Goal: Information Seeking & Learning: Find specific fact

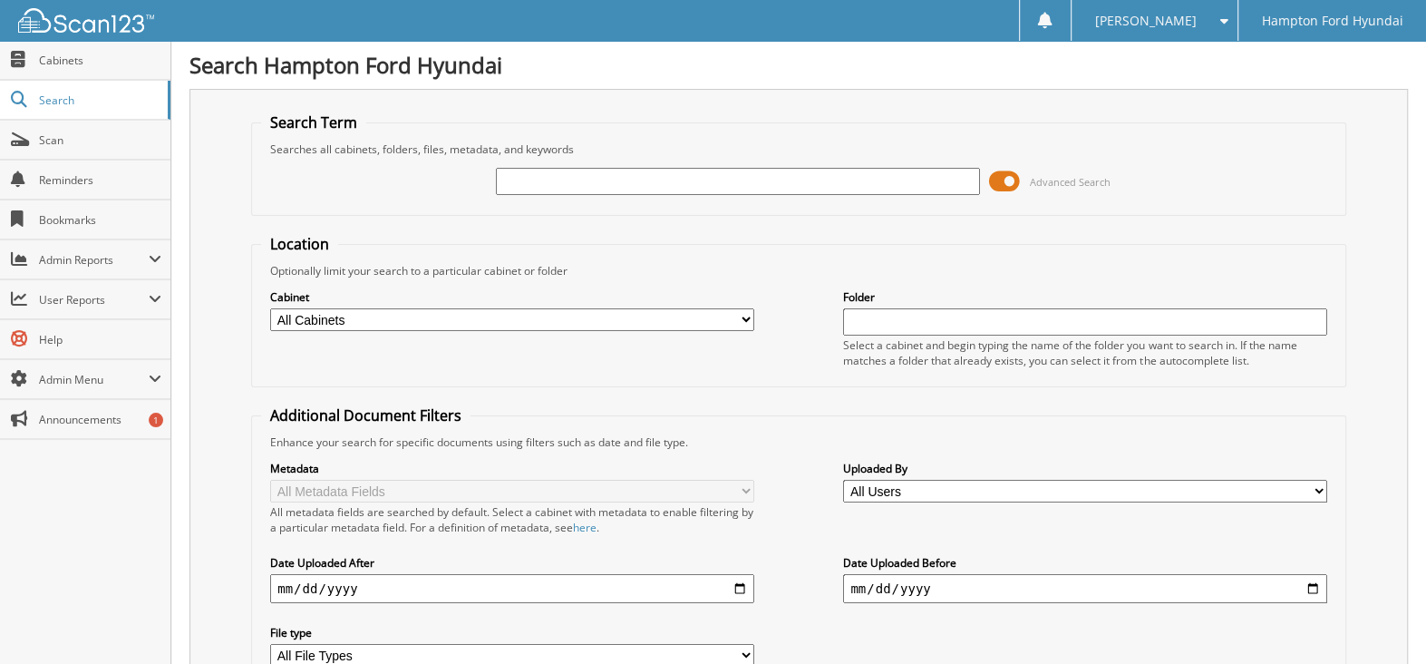
click at [534, 187] on input "text" at bounding box center [738, 181] width 484 height 27
type input "53715"
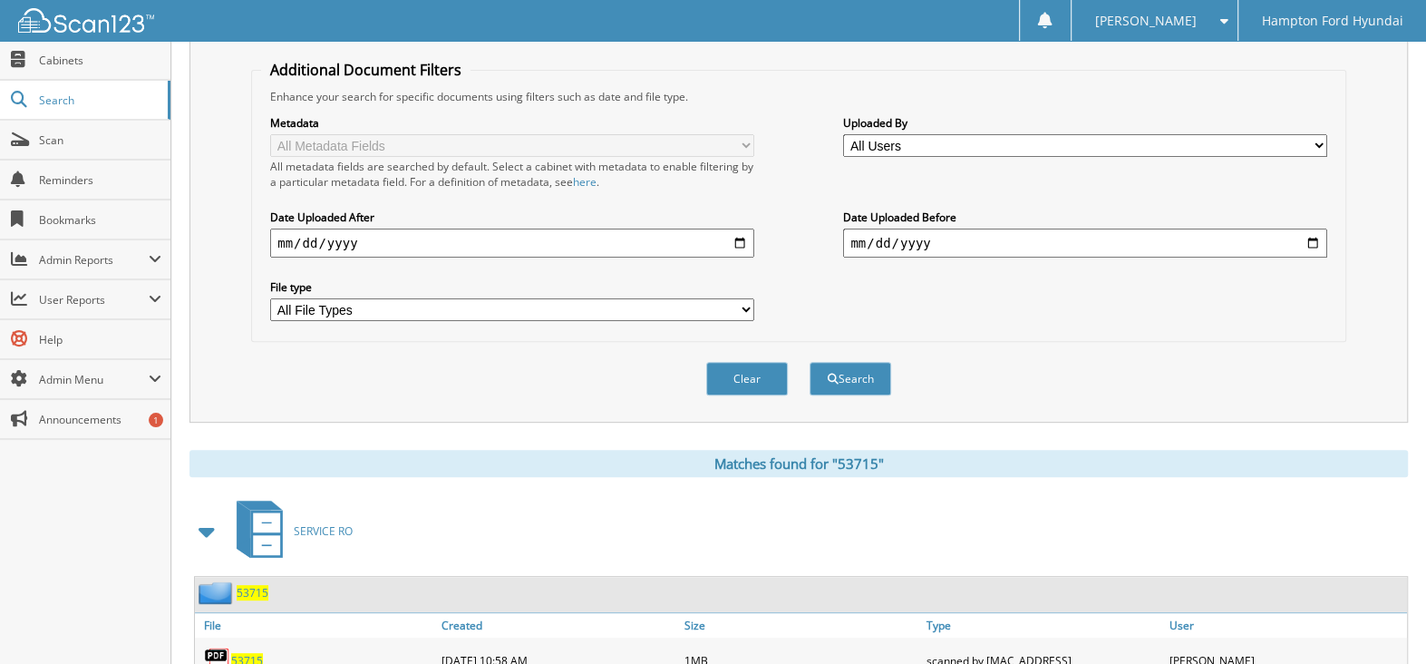
scroll to position [544, 0]
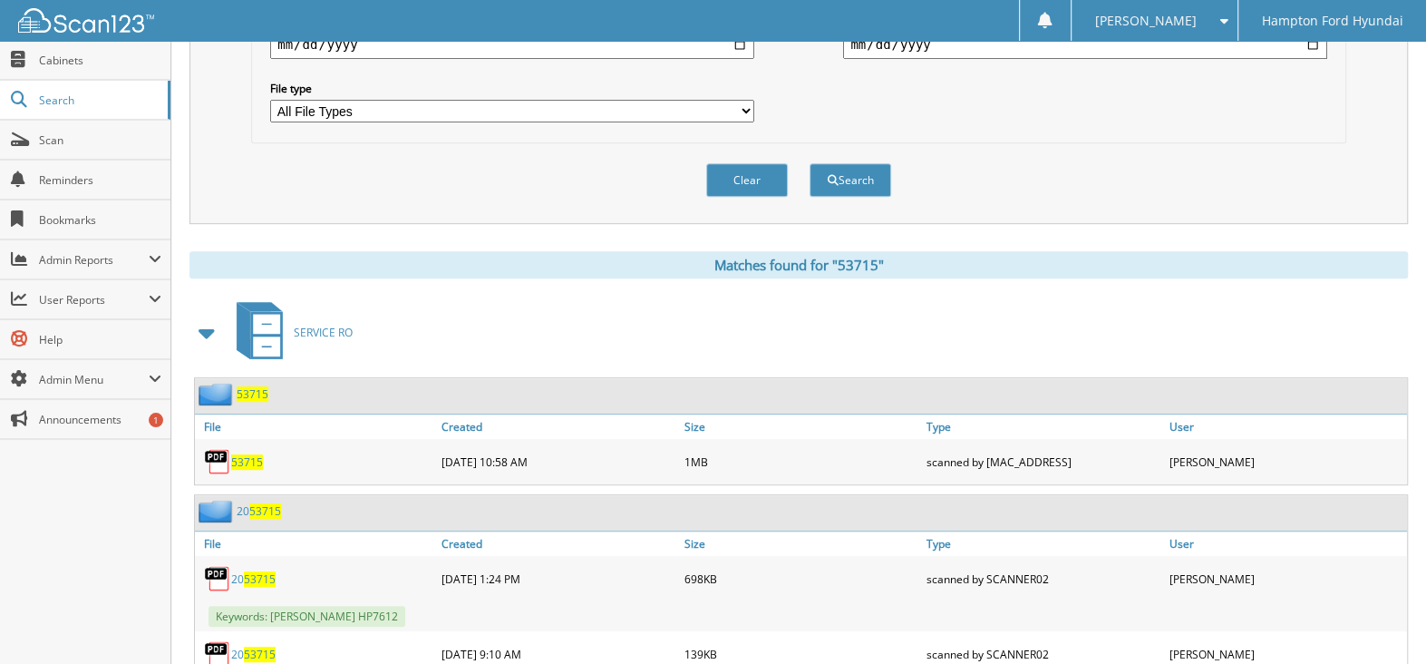
click at [238, 454] on span "53715" at bounding box center [247, 461] width 32 height 15
